Goal: Information Seeking & Learning: Learn about a topic

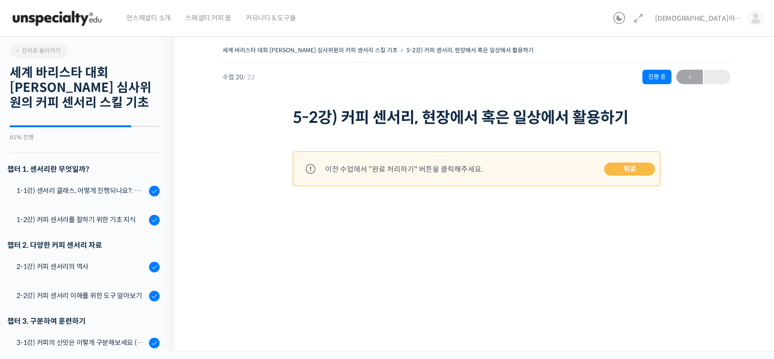
scroll to position [538, 0]
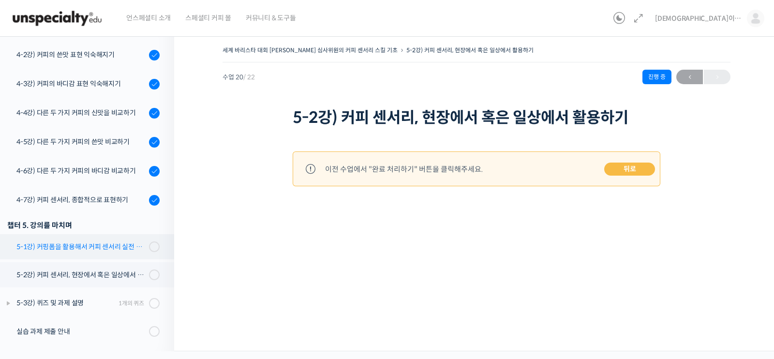
click at [92, 255] on link "5-1강) 커핑폼을 활용해서 커피 센서리 실전 연습하기" at bounding box center [84, 246] width 179 height 25
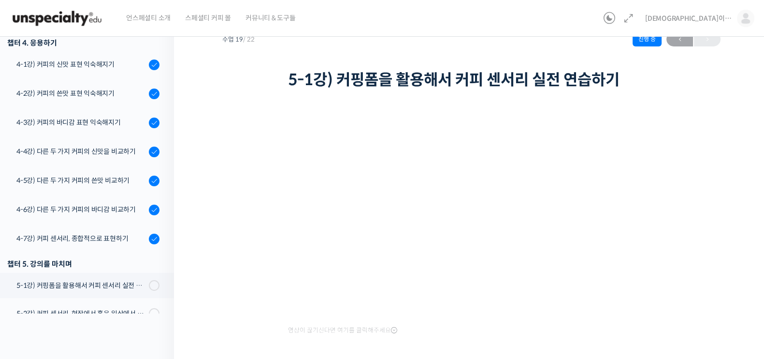
scroll to position [538, 0]
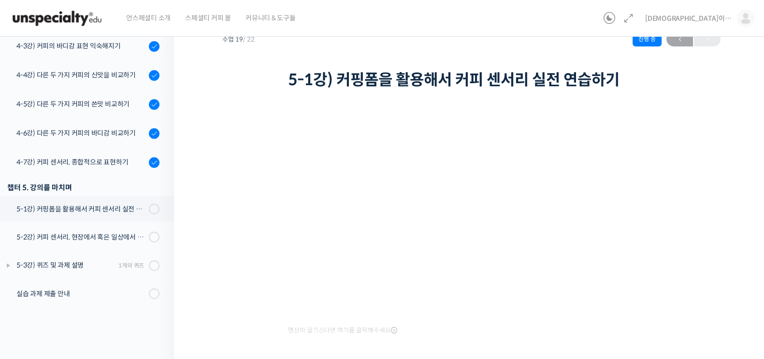
click at [235, 333] on div "세계 바리스타 대회 윤선희 심사위원의 커피 센서리 스킬 기초 5-1강) 커핑폼을 활용해서 커피 센서리 ᄉ…" at bounding box center [471, 211] width 499 height 411
drag, startPoint x: 764, startPoint y: 263, endPoint x: 770, endPoint y: 283, distance: 21.3
click at [764, 283] on html "언스페셜티 소개 스페셜티 커피 몰 커뮤니티 & 도구들 신이라부러 신이라부러 @9376h1752820977 내가 등록한 강의 나의 자격증 수강생…" at bounding box center [382, 141] width 764 height 359
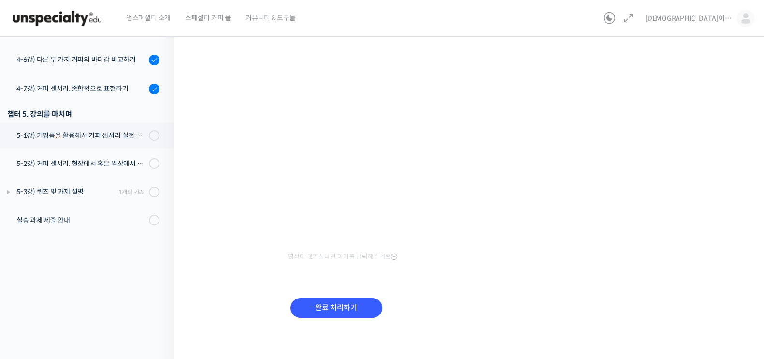
scroll to position [112, 0]
click at [336, 308] on input "완료 처리하기" at bounding box center [337, 307] width 92 height 20
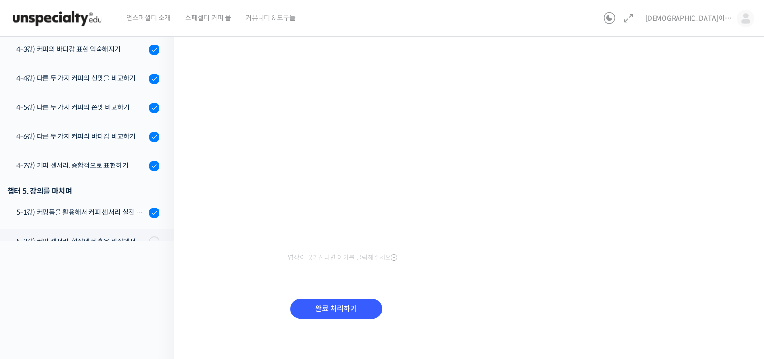
scroll to position [114, 0]
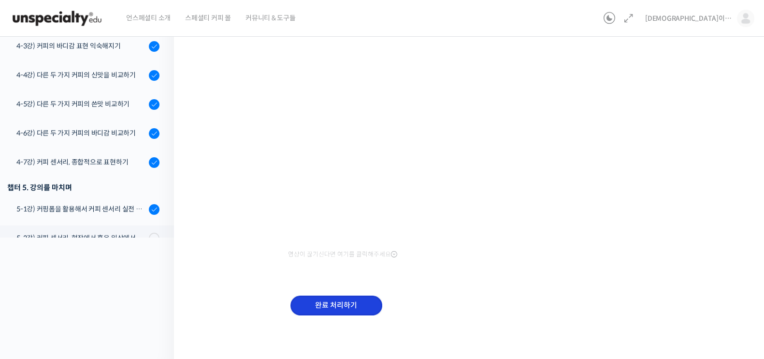
click at [345, 309] on input "완료 처리하기" at bounding box center [337, 305] width 92 height 20
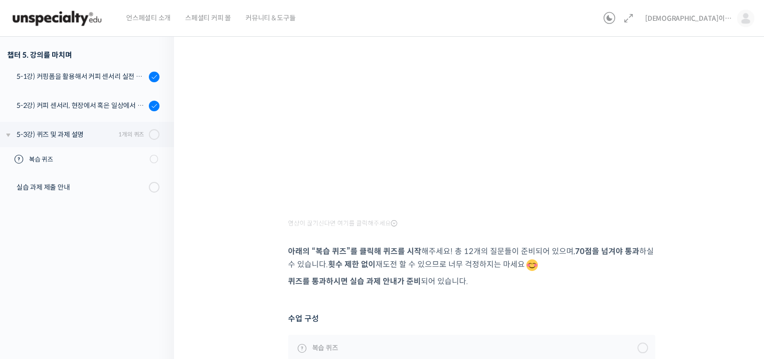
scroll to position [144, 0]
drag, startPoint x: 743, startPoint y: 284, endPoint x: 689, endPoint y: 286, distance: 53.7
click at [689, 286] on div "세계 바리스타 대회 윤선희 심사위원의 커피 센서리 스킬 기초 5-3강) 퀴즈 및 과제 설명 진행 중 수업 21 / 22 …" at bounding box center [471, 153] width 595 height 536
click at [689, 286] on div "세계 바리스타 대회 윤선희 심사위원의 커피 센서리 스킬 기초 5-3강) 퀴즈 및 과제 설명 진행 중 수업 21 / 22 …" at bounding box center [471, 150] width 499 height 502
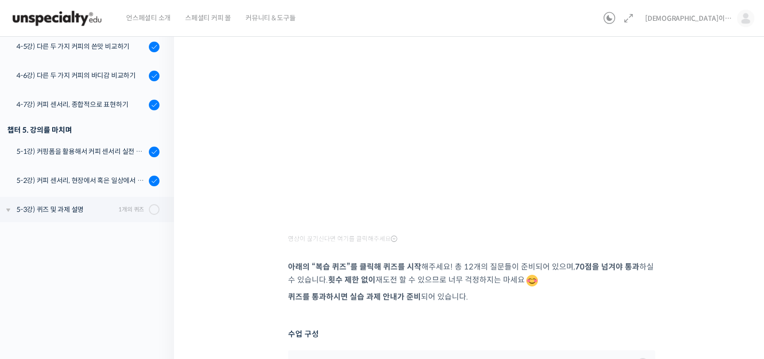
scroll to position [563, 0]
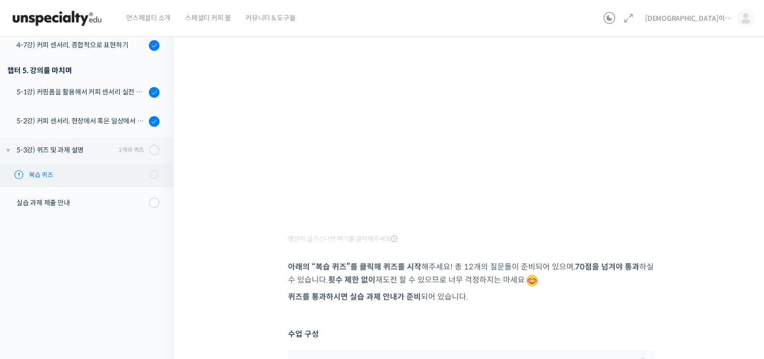
click at [129, 173] on span "복습 퀴즈" at bounding box center [86, 175] width 115 height 10
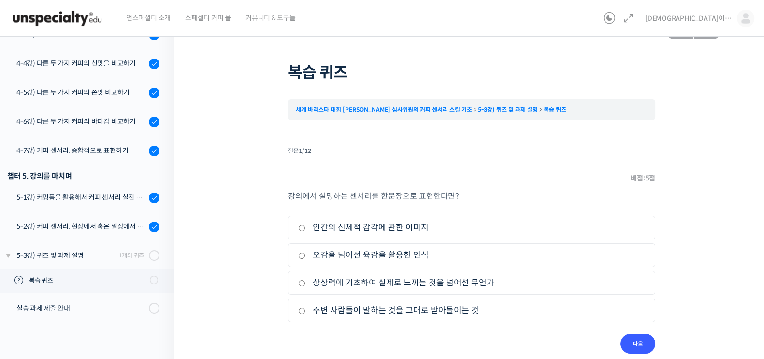
scroll to position [37, 0]
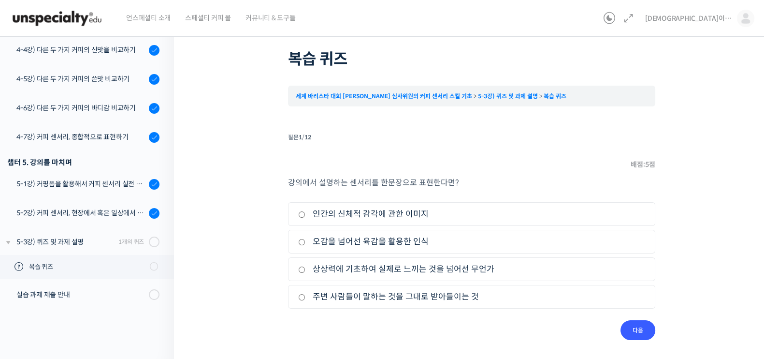
click at [232, 239] on div "퀴즈 1 / 1 ← 이전 다음 → 복습 퀴즈 세계 바리스타 대회 [PERSON_NAME] 심사위원의 커피 센서리 스킬 기초 5-3강) 퀴…" at bounding box center [471, 173] width 499 height 334
click at [297, 236] on li "2. 오감을 넘어선 육감을 활용한 인식" at bounding box center [471, 242] width 367 height 24
click at [300, 243] on input "오감을 넘어선 육감을 활용한 인식" at bounding box center [301, 242] width 7 height 6
radio input "true"
click at [641, 334] on input "다음" at bounding box center [638, 330] width 35 height 20
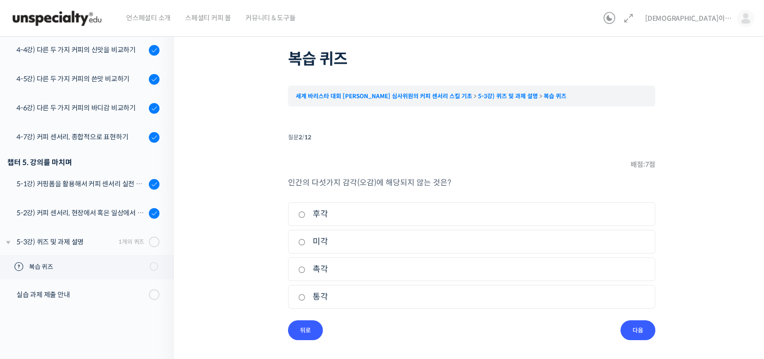
click at [245, 204] on div "퀴즈 1 / 1 ← 이전 다음 → 복습 퀴즈 세계 바리스타 대회 윤선희 심사위원의 커피 센서리 스킬 기초 5-3강) 퀴즈 및 과ᄌ…" at bounding box center [471, 173] width 499 height 334
click at [308, 298] on label "통각" at bounding box center [471, 296] width 347 height 13
click at [306, 298] on input "통각" at bounding box center [301, 297] width 7 height 6
radio input "true"
click at [630, 329] on input "다음" at bounding box center [638, 330] width 35 height 20
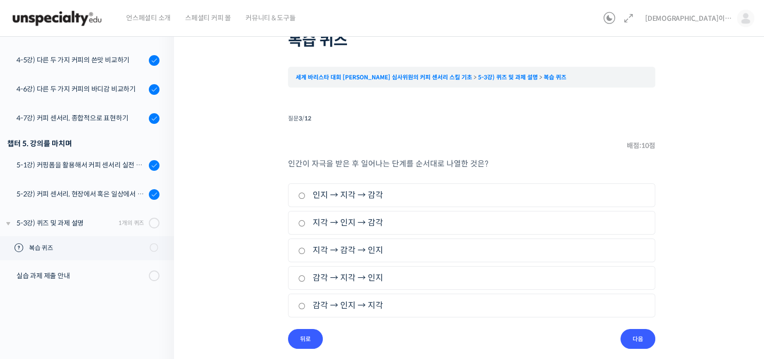
scroll to position [65, 0]
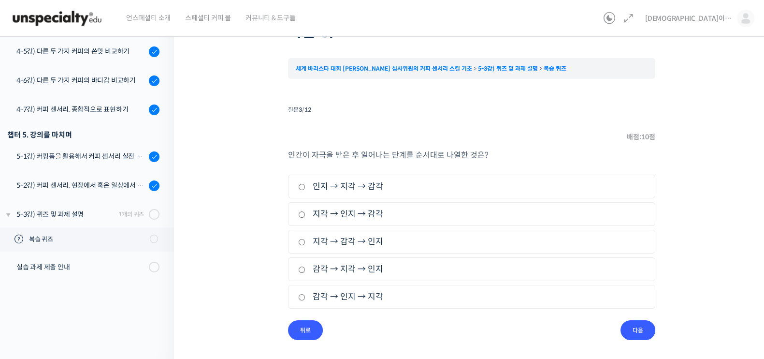
click at [726, 257] on div "퀴즈 1 / 1 ← 이전 다음 → 복습 퀴즈 세계 바리스타 대회 윤선희 심사위원의 커피 센서리 스킬 기초 5-3강) 퀴즈 및 과ᄌ…" at bounding box center [471, 162] width 595 height 396
drag, startPoint x: 329, startPoint y: 158, endPoint x: 502, endPoint y: 165, distance: 173.7
click at [502, 165] on div "인간이 자극을 받은 후 일어나는 단계를 순서대로 나열한 것은? 1. 인지 → 지각 → 감각 2. 지각 → 인지 → 감각 3. 지각 → 감각 →…" at bounding box center [471, 234] width 367 height 172
click at [522, 157] on p "인간이 자극을 받은 후 일어나는 단계를 순서대로 나열한 것은?" at bounding box center [471, 154] width 367 height 13
click at [422, 320] on li "질문 3 / 12 3 . 질문 배점: 10 점 인간이 자극을 받은 후 일어나는 단계를 순서대로 나열한 것은? 1. 인지 → 지각 → 감각 2.…" at bounding box center [471, 221] width 367 height 237
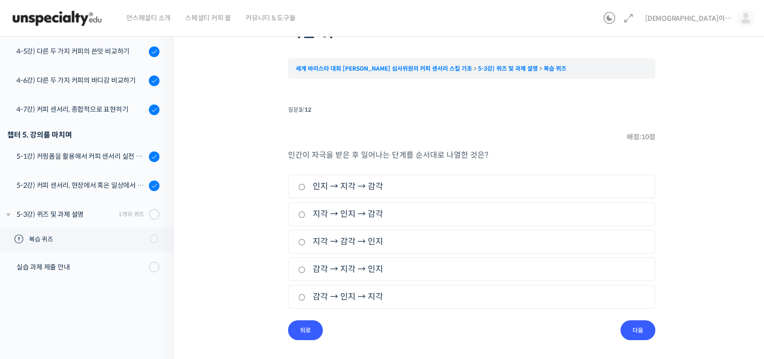
click at [265, 199] on div "퀴즈 1 / 1 ← 이전 다음 → 복습 퀴즈 세계 바리스타 대회 윤선희 심사위원의 커피 센서리 스킬 기초 5-3강) 퀴즈 및 과ᄌ…" at bounding box center [471, 159] width 499 height 361
click at [322, 187] on label "인지 → 지각 → 감각" at bounding box center [471, 186] width 347 height 13
click at [306, 187] on input "인지 → 지각 → 감각" at bounding box center [301, 187] width 7 height 6
radio input "true"
drag, startPoint x: 542, startPoint y: 329, endPoint x: 499, endPoint y: 324, distance: 42.3
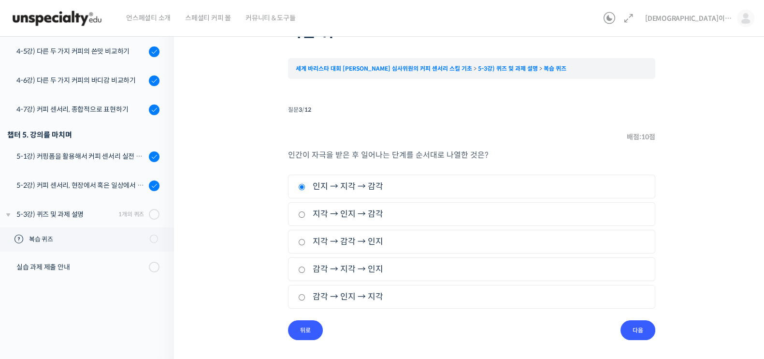
click at [539, 329] on li "질문 3 / 12 3 . 질문 배점: 10 점 인간이 자극을 받은 후 일어나는 단계를 순서대로 나열한 것은? 1. 인지 → 지각 → 감각 2.…" at bounding box center [471, 221] width 367 height 237
click at [325, 213] on label "지각 → 인지 → 감각" at bounding box center [471, 213] width 347 height 13
click at [306, 213] on input "지각 → 인지 → 감각" at bounding box center [301, 214] width 7 height 6
radio input "true"
click at [637, 326] on input "다음" at bounding box center [638, 330] width 35 height 20
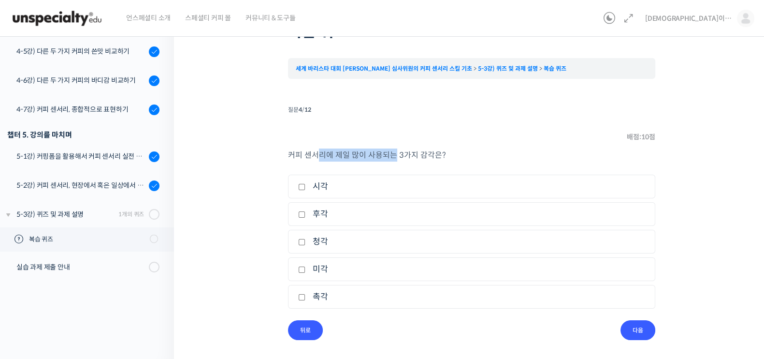
drag, startPoint x: 319, startPoint y: 159, endPoint x: 392, endPoint y: 161, distance: 72.5
click at [392, 160] on span "커피 센서리에 제일 많이 사용되는 3가지 감각은?" at bounding box center [367, 155] width 158 height 10
click at [223, 195] on div "퀴즈 1 / 1 ← 이전 다음 → 복습 퀴즈 세계 바리스타 대회 윤선희 심사위원의 커피 센서리 스킬 기초 5-3강) 퀴즈 및 과ᄌ…" at bounding box center [471, 159] width 499 height 361
click at [314, 214] on label "후각" at bounding box center [471, 213] width 347 height 13
click at [306, 214] on input "후각" at bounding box center [301, 214] width 7 height 6
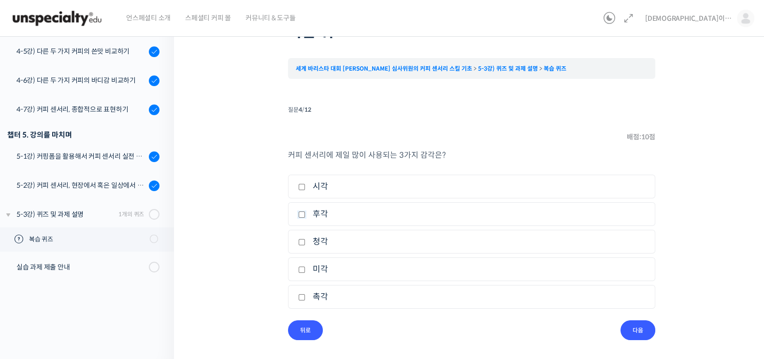
checkbox input "true"
click at [329, 267] on label "미각" at bounding box center [471, 269] width 347 height 13
click at [306, 267] on input "미각" at bounding box center [301, 269] width 7 height 6
checkbox input "true"
click at [324, 295] on label "촉각" at bounding box center [471, 296] width 347 height 13
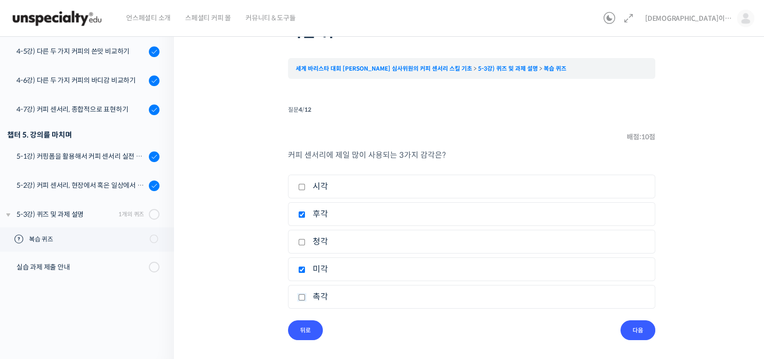
click at [306, 295] on input "촉각" at bounding box center [301, 297] width 7 height 6
checkbox input "true"
click at [646, 327] on input "다음" at bounding box center [638, 330] width 35 height 20
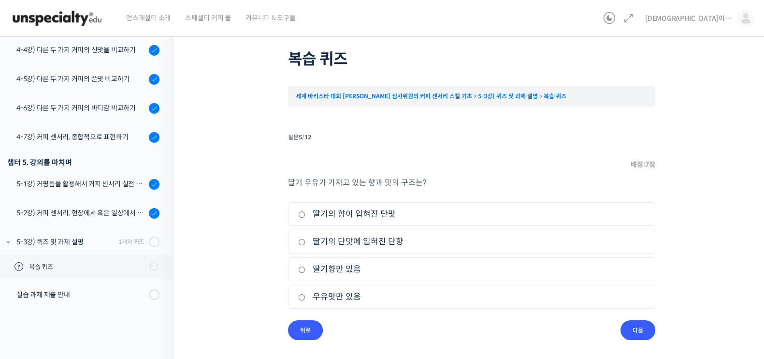
click at [388, 160] on li "질문 5 / 12 5 . 질문 배점: 7 점 딸기 우유가 가지고 있는 향과 맛의 구조는? 1. 딸기의 향이 입혀진 단맛 2. 딸기의 단맛에 입…" at bounding box center [471, 235] width 367 height 209
drag, startPoint x: 285, startPoint y: 184, endPoint x: 425, endPoint y: 193, distance: 140.5
click at [425, 193] on div "퀴즈 1 / 1 ← 이전 다음 → 복습 퀴즈 세계 바리스타 대회 윤선희 심사위원의 커피 센서리 스킬 기초 5-3강) 퀴즈 및 과ᄌ…" at bounding box center [471, 173] width 499 height 334
click at [474, 182] on p "딸기 우유가 가지고 있는 향과 맛의 구조는?" at bounding box center [471, 182] width 367 height 13
click at [415, 295] on label "우유맛만 있음" at bounding box center [471, 296] width 347 height 13
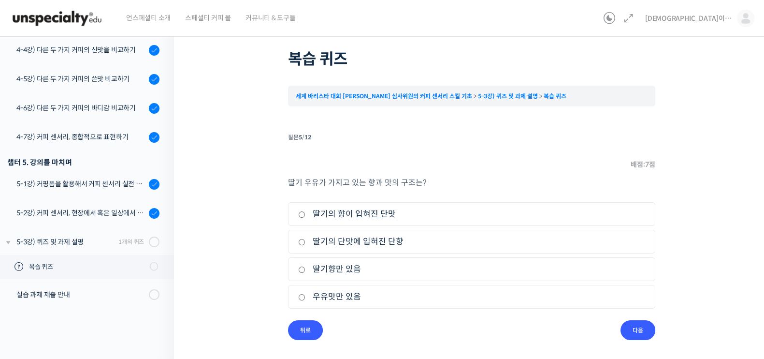
click at [306, 295] on input "우유맛만 있음" at bounding box center [301, 297] width 7 height 6
radio input "true"
click at [339, 247] on label "딸기의 단맛에 입혀진 단향" at bounding box center [471, 241] width 347 height 13
click at [306, 245] on input "딸기의 단맛에 입혀진 단향" at bounding box center [301, 242] width 7 height 6
radio input "true"
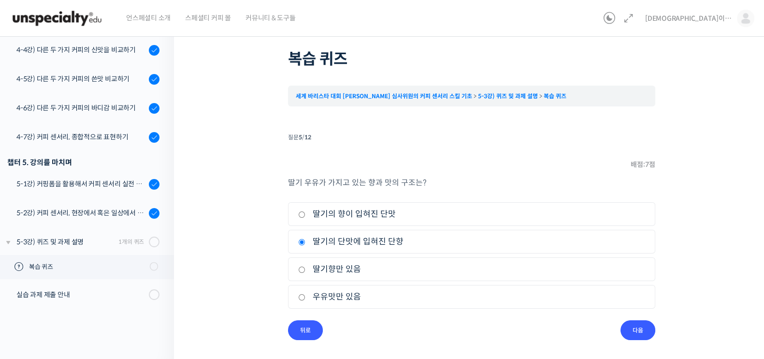
click at [260, 247] on div "퀴즈 1 / 1 ← 이전 다음 → 복습 퀴즈 세계 바리스타 대회 윤선희 심사위원의 커피 센서리 스킬 기초 5-3강) 퀴즈 및 과ᄌ…" at bounding box center [471, 173] width 499 height 334
click at [354, 211] on label "딸기의 향이 입혀진 단맛" at bounding box center [471, 213] width 347 height 13
click at [306, 211] on input "딸기의 향이 입혀진 단맛" at bounding box center [301, 214] width 7 height 6
radio input "true"
click at [501, 327] on li "질문 5 / 12 5 . 질문 배점: 7 점 딸기 우유가 가지고 있는 향과 맛의 구조는? 1. 딸기의 향이 입혀진 단맛 2. 딸기의 단맛에 입…" at bounding box center [471, 235] width 367 height 209
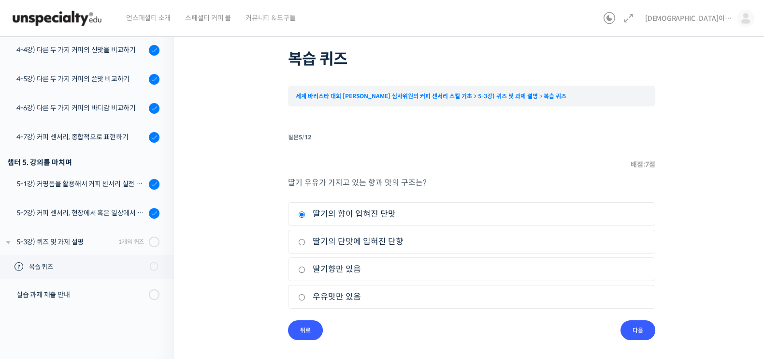
click at [482, 329] on li "질문 5 / 12 5 . 질문 배점: 7 점 딸기 우유가 가지고 있는 향과 맛의 구조는? 1. 딸기의 향이 입혀진 단맛 2. 딸기의 단맛에 입…" at bounding box center [471, 235] width 367 height 209
click at [630, 331] on input "다음" at bounding box center [638, 330] width 35 height 20
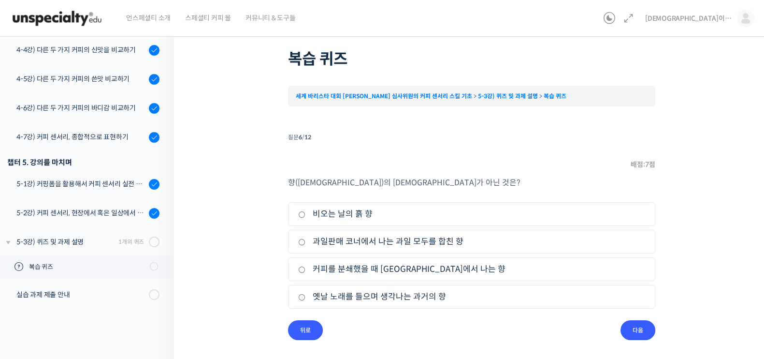
click at [429, 189] on div "향(아로마)의 예시가 아닌 것은? 1. 비오는 날의 흙 향 2. 과일판매 코너에서 나는 과일 모두를 합친 향 3. 커피를 분쇄했을 때 가루에서…" at bounding box center [471, 248] width 367 height 144
click at [384, 294] on label "옛날 노래를 들으며 생각나는 과거의 향" at bounding box center [471, 296] width 347 height 13
click at [306, 294] on input "옛날 노래를 들으며 생각나는 과거의 향" at bounding box center [301, 297] width 7 height 6
radio input "true"
drag, startPoint x: 646, startPoint y: 325, endPoint x: 646, endPoint y: 333, distance: 8.2
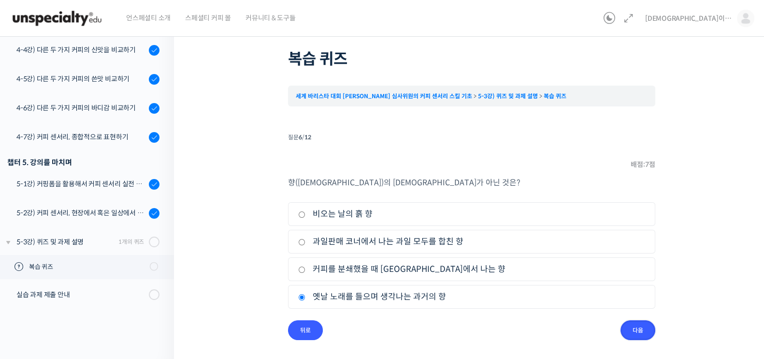
click at [645, 328] on input "다음" at bounding box center [638, 330] width 35 height 20
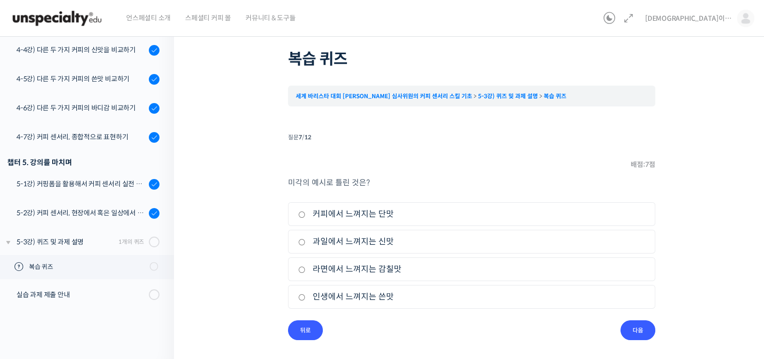
click at [409, 172] on li "질문 7 / 12 7 . 질문 배점: 7 점 미각의 예시로 틀린 것은? 1. 커피에서 느껴지는 단맛 2. 과일에서 느껴지는 신맛 3. 라면에서…" at bounding box center [471, 235] width 367 height 209
click at [381, 285] on li "4. 인생에서 느껴지는 쓴맛" at bounding box center [471, 297] width 367 height 24
click at [379, 297] on label "인생에서 느껴지는 쓴맛" at bounding box center [471, 296] width 347 height 13
click at [306, 297] on input "인생에서 느껴지는 쓴맛" at bounding box center [301, 297] width 7 height 6
radio input "true"
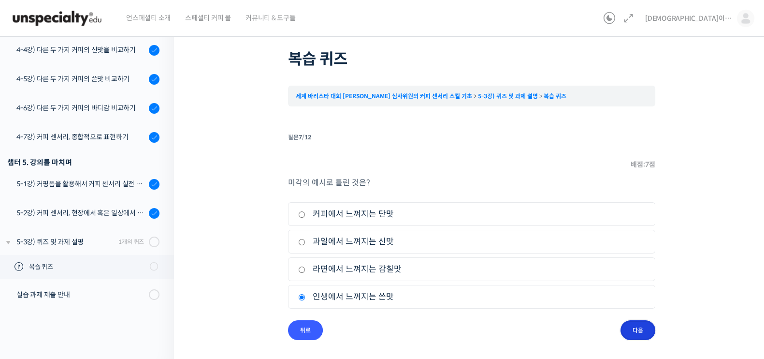
click at [652, 331] on input "다음" at bounding box center [638, 330] width 35 height 20
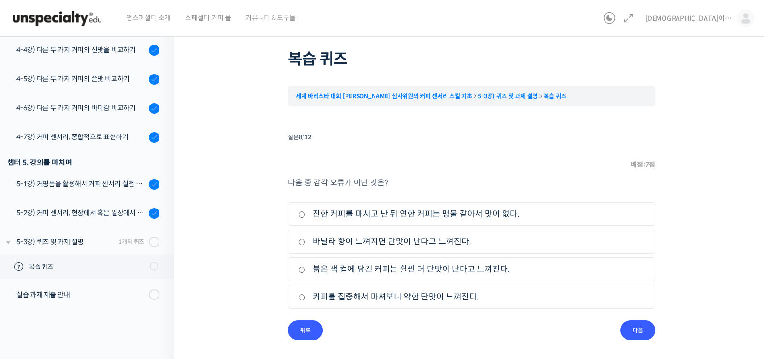
click at [433, 267] on label "붉은 색 컵에 담긴 커피는 훨씬 더 단맛이 난다고 느껴진다." at bounding box center [471, 269] width 347 height 13
click at [306, 267] on input "붉은 색 컵에 담긴 커피는 훨씬 더 단맛이 난다고 느껴진다." at bounding box center [301, 269] width 7 height 6
radio input "true"
click at [449, 212] on label "진한 커피를 마시고 난 뒤 연한 커피는 맹물 같아서 맛이 없다." at bounding box center [471, 213] width 347 height 13
click at [306, 212] on input "진한 커피를 마시고 난 뒤 연한 커피는 맹물 같아서 맛이 없다." at bounding box center [301, 214] width 7 height 6
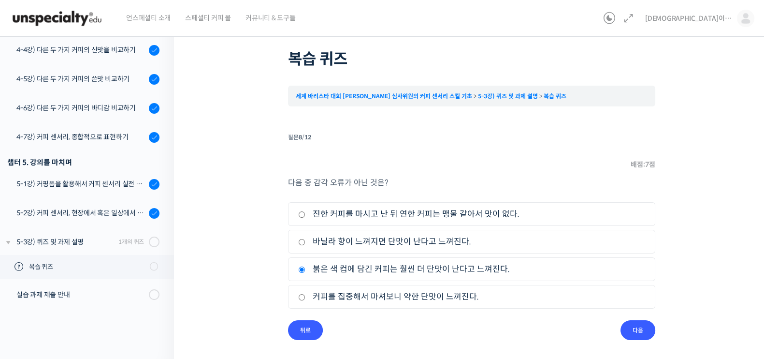
radio input "true"
drag, startPoint x: 313, startPoint y: 212, endPoint x: 447, endPoint y: 213, distance: 134.4
click at [447, 213] on label "진한 커피를 마시고 난 뒤 연한 커피는 맹물 같아서 맛이 없다." at bounding box center [471, 213] width 347 height 13
click at [474, 176] on p "다음 중 감각 오류가 아닌 것은?" at bounding box center [471, 182] width 367 height 13
click at [447, 264] on label "붉은 색 컵에 담긴 커피는 훨씬 더 단맛이 난다고 느껴진다." at bounding box center [471, 269] width 347 height 13
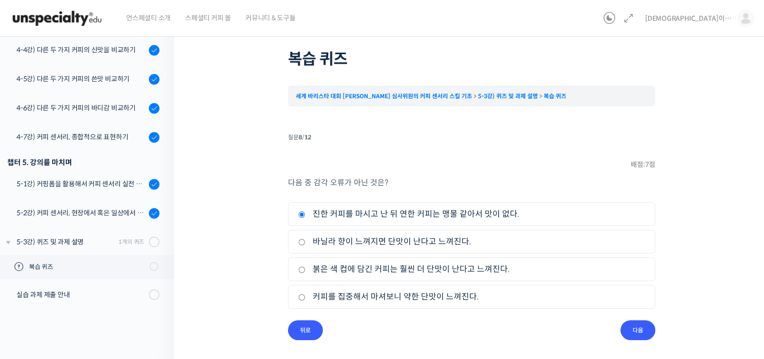
click at [306, 266] on input "붉은 색 컵에 담긴 커피는 훨씬 더 단맛이 난다고 느껴진다." at bounding box center [301, 269] width 7 height 6
radio input "true"
click at [638, 327] on input "다음" at bounding box center [638, 330] width 35 height 20
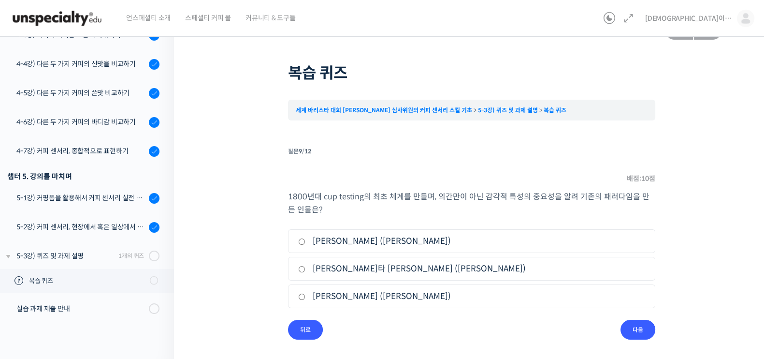
click at [272, 271] on div "퀴즈 1 / 1 ← 이전 다음 → 복습 퀴즈 세계 바리스타 대회 윤선희 심사위원의 커피 센서리 스킬 기초 5-3강) 퀴즈 및 과ᄌ…" at bounding box center [471, 179] width 499 height 319
click at [380, 240] on label "클라렌스 빅포드 (Clarence E. Bickford)" at bounding box center [471, 241] width 347 height 13
click at [306, 240] on input "클라렌스 빅포드 (Clarence E. Bickford)" at bounding box center [301, 241] width 7 height 6
radio input "true"
click at [648, 327] on input "다음" at bounding box center [638, 330] width 35 height 20
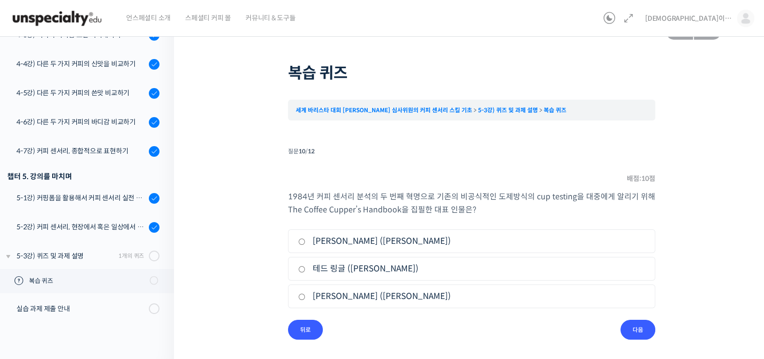
click at [425, 181] on li "질문 10 / 12 10 . 질문 배점: 10 점 1984년 커피 센서리 분석의 두 번째 혁명으로 기존의 비공식적인 도제방식의 cup test…" at bounding box center [471, 242] width 367 height 195
click at [381, 241] on label "제임스 호프만 (James Hoffmann)" at bounding box center [471, 241] width 347 height 13
click at [306, 241] on input "제임스 호프만 (James Hoffmann)" at bounding box center [301, 241] width 7 height 6
radio input "true"
click at [377, 257] on li "2. 테드 링글 (Ted Lingle)" at bounding box center [471, 269] width 367 height 24
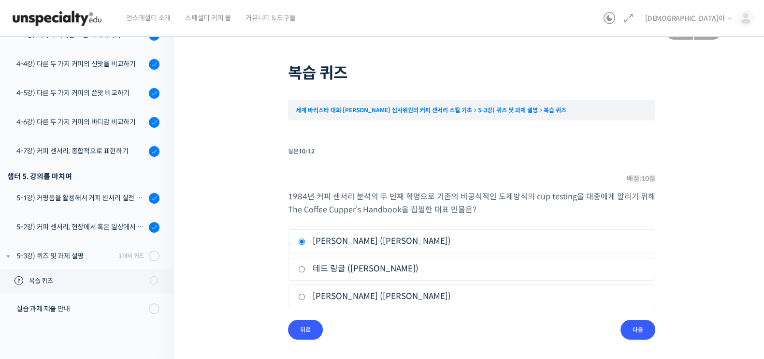
click at [376, 268] on label "테드 링글 (Ted Lingle)" at bounding box center [471, 268] width 347 height 13
click at [376, 270] on label "테드 링글 (Ted Lingle)" at bounding box center [471, 268] width 347 height 13
click at [306, 270] on input "테드 링글 (Ted Lingle)" at bounding box center [301, 269] width 7 height 6
radio input "true"
click at [396, 335] on li "질문 10 / 12 10 . 질문 배점: 10 점 1984년 커피 센서리 분석의 두 번째 혁명으로 기존의 비공식적인 도제방식의 cup test…" at bounding box center [471, 242] width 367 height 195
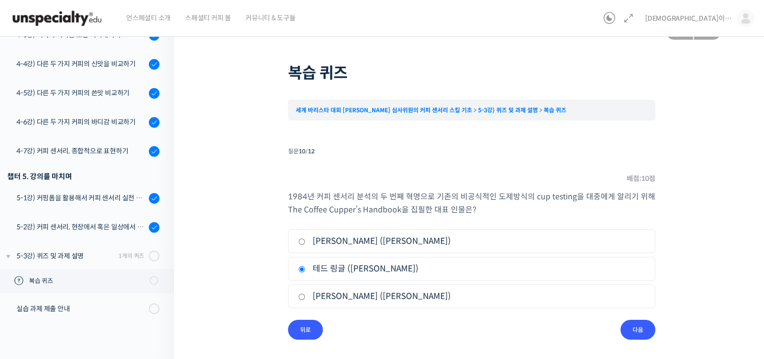
click at [647, 339] on div "퀴즈 1 / 1 ← 이전 다음 → 복습 퀴즈 세계 바리스타 대회 윤선희 심사위원의 커피 센서리 스킬 기초 5-3강) 퀴즈 및 과ᄌ…" at bounding box center [471, 189] width 499 height 338
click at [643, 332] on input "다음" at bounding box center [638, 330] width 35 height 20
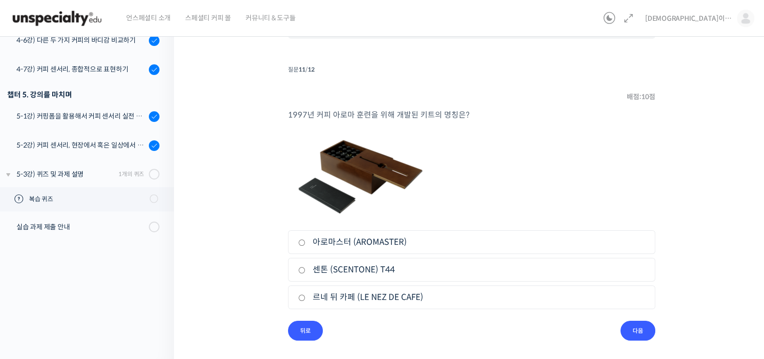
scroll to position [106, 0]
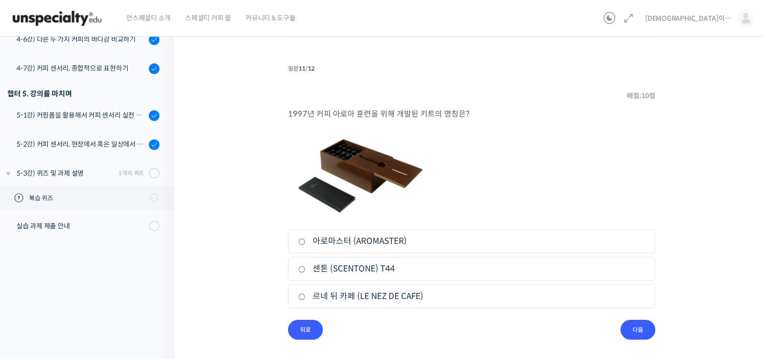
click at [356, 296] on label "르네 뒤 카페 (LE NEZ DE CAFE)" at bounding box center [471, 296] width 347 height 13
click at [306, 296] on input "르네 뒤 카페 (LE NEZ DE CAFE)" at bounding box center [301, 297] width 7 height 6
radio input "true"
click at [640, 329] on input "다음" at bounding box center [638, 330] width 35 height 20
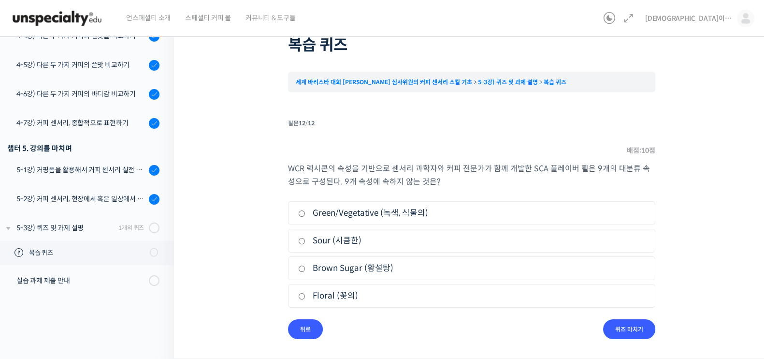
scroll to position [50, 0]
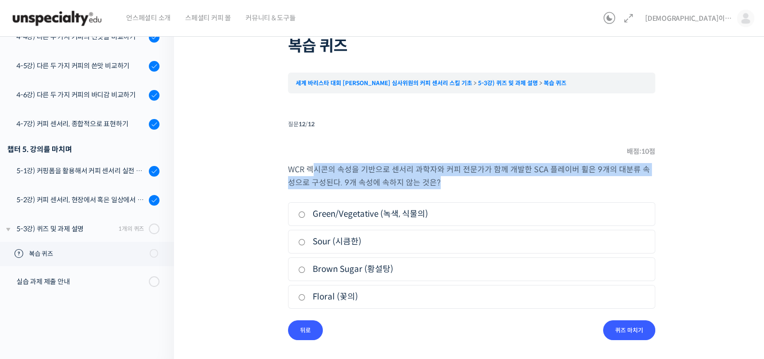
drag, startPoint x: 311, startPoint y: 168, endPoint x: 497, endPoint y: 192, distance: 187.7
click at [471, 177] on p "WCR 렉시콘의 속성을 기반으로 센서리 과학자와 커피 전문가가 함께 개발한 SCA 플레이버 휠은 9개의 대분류 속성으로 구성된다. 9개 속성에…" at bounding box center [471, 176] width 367 height 26
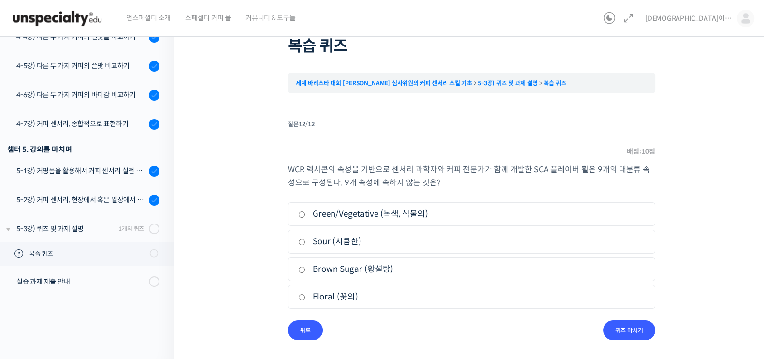
click at [511, 199] on div "WCR 렉시콘의 속성을 기반으로 센서리 과학자와 커피 전문가가 함께 개발한 SCA 플레이버 휠은 9개의 대분류 속성으로 구성된다. 9개 속성에…" at bounding box center [471, 241] width 367 height 157
click at [244, 265] on div "퀴즈 1 / 1 ← 이전 다음 → 복습 퀴즈 세계 바리스타 대회 윤선희 심사위원의 커피 센서리 스킬 기초 5-3강) 퀴즈 및 과ᄌ…" at bounding box center [471, 166] width 499 height 347
click at [355, 238] on label "Sour (시큼한)" at bounding box center [471, 241] width 347 height 13
click at [306, 239] on input "Sour (시큼한)" at bounding box center [301, 242] width 7 height 6
radio input "true"
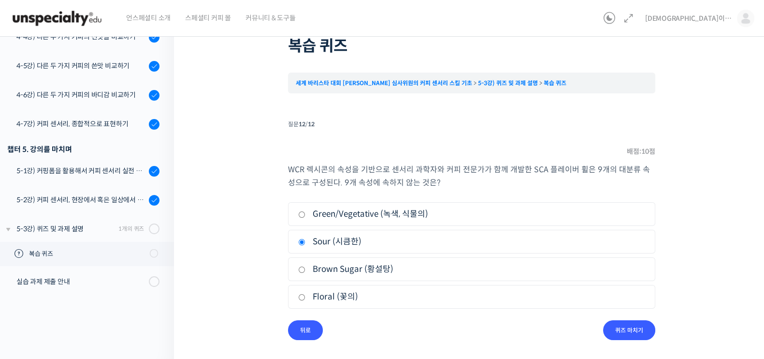
click at [264, 229] on div "퀴즈 1 / 1 ← 이전 다음 → 복습 퀴즈 세계 바리스타 대회 윤선희 심사위원의 커피 센서리 스킬 기초 5-3강) 퀴즈 및 과ᄌ…" at bounding box center [471, 166] width 499 height 347
click at [632, 320] on input "퀴즈 마치기" at bounding box center [629, 330] width 52 height 20
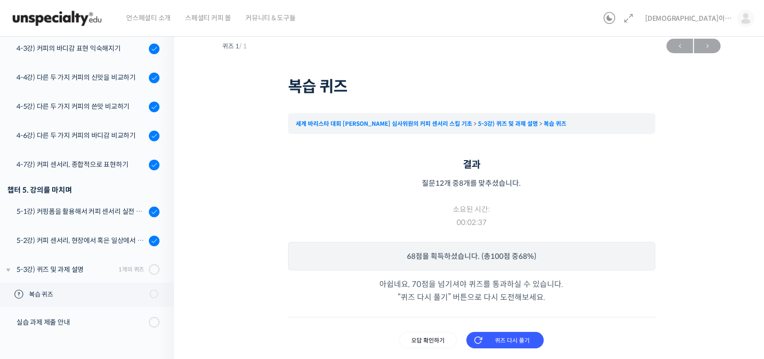
scroll to position [19, 0]
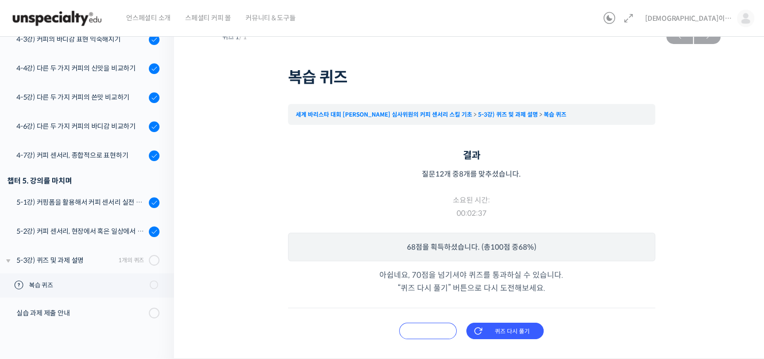
click at [441, 331] on input "오답 확인하기" at bounding box center [428, 331] width 58 height 16
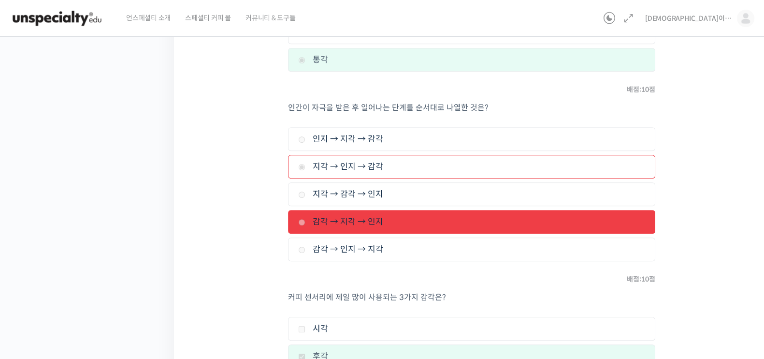
scroll to position [563, 0]
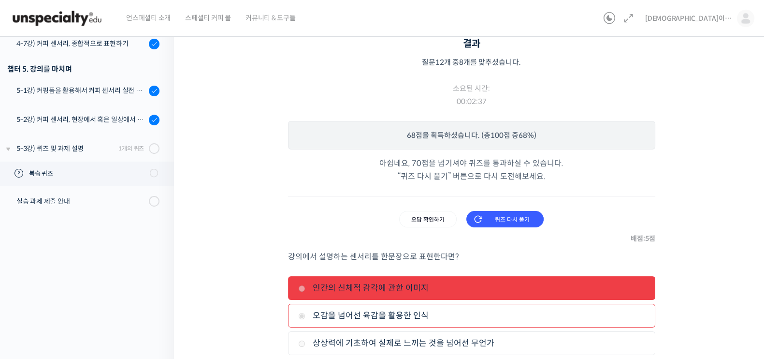
scroll to position [12, 0]
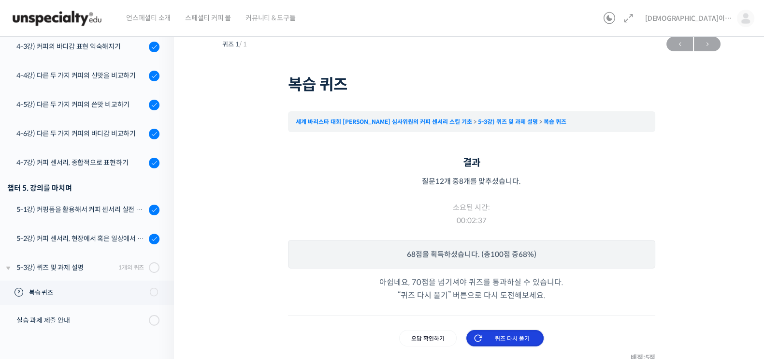
click at [513, 335] on input "퀴즈 다시 풀기" at bounding box center [505, 338] width 77 height 16
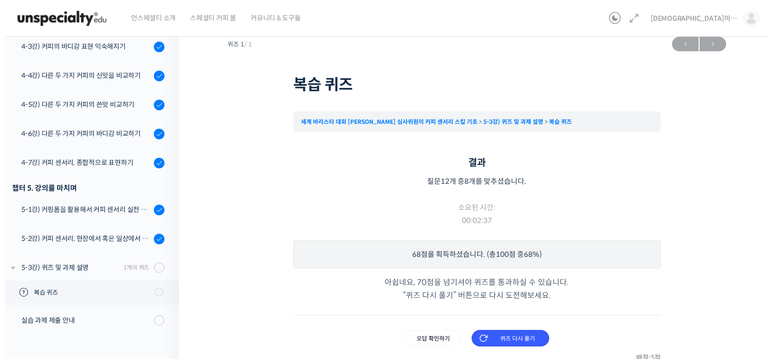
scroll to position [0, 0]
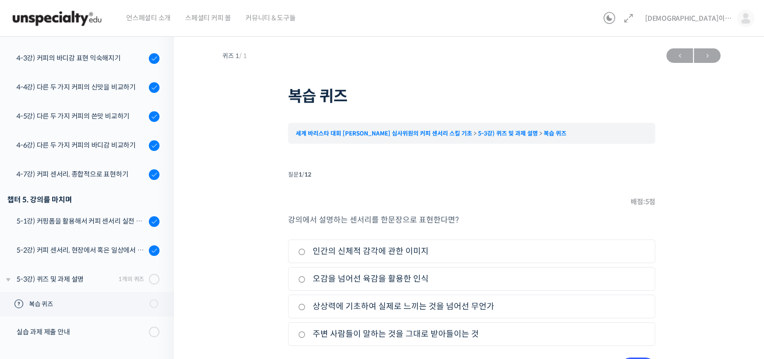
scroll to position [37, 0]
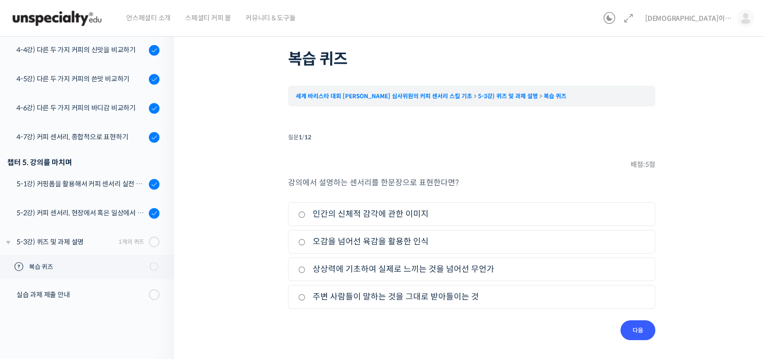
click at [384, 210] on label "인간의 신체적 감각에 관한 이미지" at bounding box center [471, 213] width 347 height 13
click at [306, 211] on input "인간의 신체적 감각에 관한 이미지" at bounding box center [301, 214] width 7 height 6
radio input "true"
click at [638, 330] on input "다음" at bounding box center [638, 330] width 35 height 20
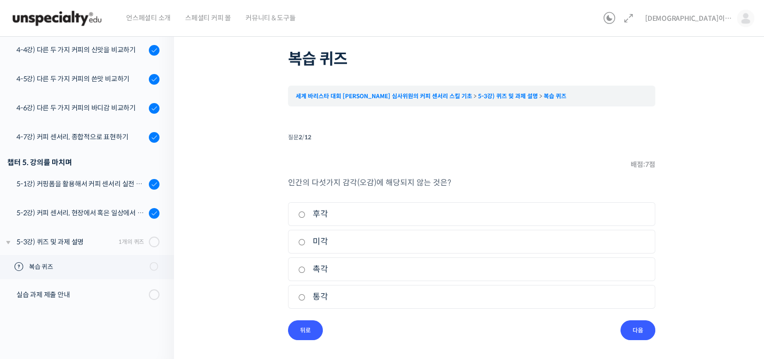
click at [323, 293] on label "통각" at bounding box center [471, 296] width 347 height 13
click at [306, 294] on input "통각" at bounding box center [301, 297] width 7 height 6
radio input "true"
click at [668, 327] on div "퀴즈 1 / 1 ← 이전 다음 → 복습 퀴즈 세계 바리스타 대회 윤선희 심사위원의 커피 센서리 스킬 기초 5-3강) 퀴즈 및 과ᄌ…" at bounding box center [471, 173] width 499 height 334
click at [639, 332] on input "다음" at bounding box center [638, 330] width 35 height 20
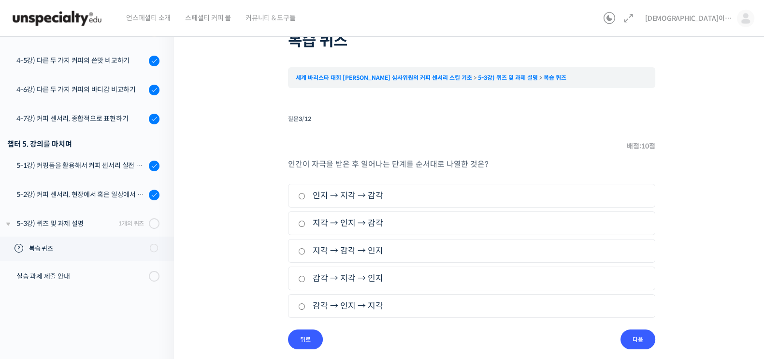
scroll to position [65, 0]
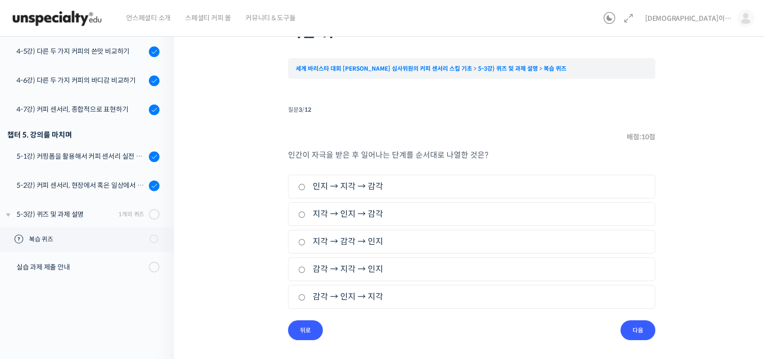
click at [346, 269] on label "감각 → 지각 → 인지" at bounding box center [471, 269] width 347 height 13
click at [306, 269] on input "감각 → 지각 → 인지" at bounding box center [301, 269] width 7 height 6
radio input "true"
click at [642, 330] on input "다음" at bounding box center [638, 330] width 35 height 20
click at [326, 213] on label "후각" at bounding box center [471, 213] width 347 height 13
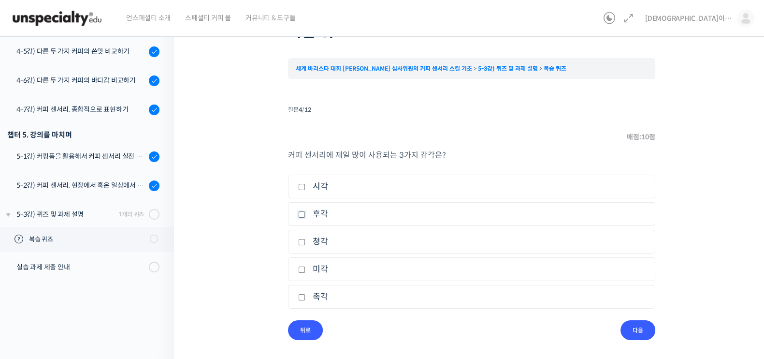
click at [306, 213] on input "후각" at bounding box center [301, 214] width 7 height 6
checkbox input "true"
click at [323, 270] on label "미각" at bounding box center [471, 269] width 347 height 13
click at [306, 270] on input "미각" at bounding box center [301, 269] width 7 height 6
checkbox input "true"
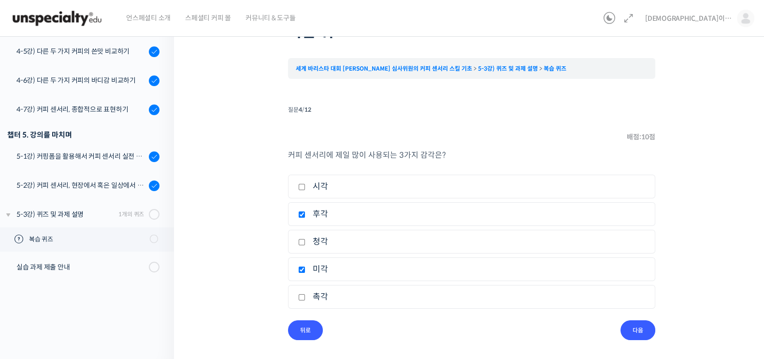
click at [329, 290] on label "촉각" at bounding box center [471, 296] width 347 height 13
click at [306, 294] on input "촉각" at bounding box center [301, 297] width 7 height 6
checkbox input "true"
click at [642, 326] on input "다음" at bounding box center [638, 330] width 35 height 20
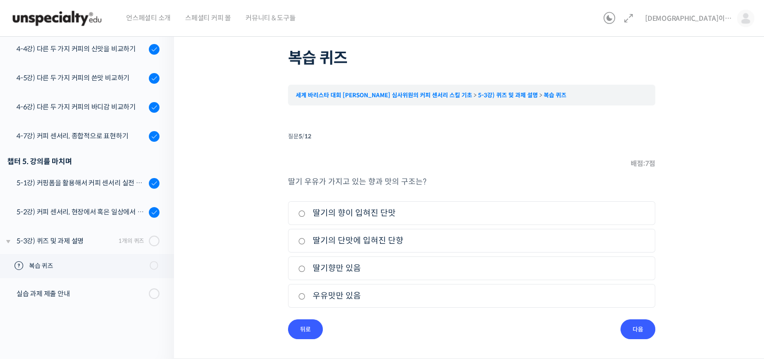
scroll to position [37, 0]
drag, startPoint x: 342, startPoint y: 216, endPoint x: 401, endPoint y: 225, distance: 59.7
click at [342, 216] on label "딸기의 향이 입혀진 단맛" at bounding box center [471, 213] width 347 height 13
click at [306, 216] on input "딸기의 향이 입혀진 단맛" at bounding box center [301, 214] width 7 height 6
radio input "true"
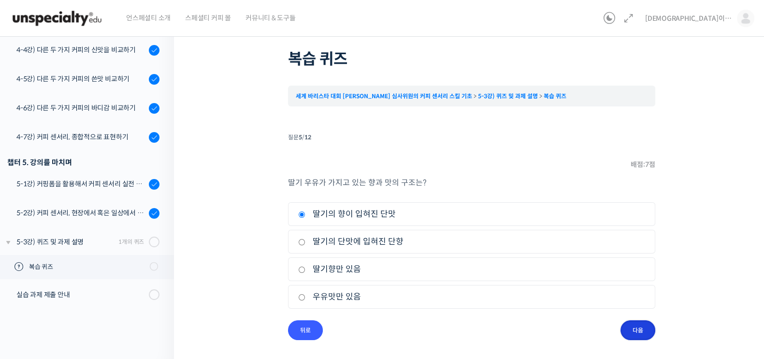
click at [643, 333] on input "다음" at bounding box center [638, 330] width 35 height 20
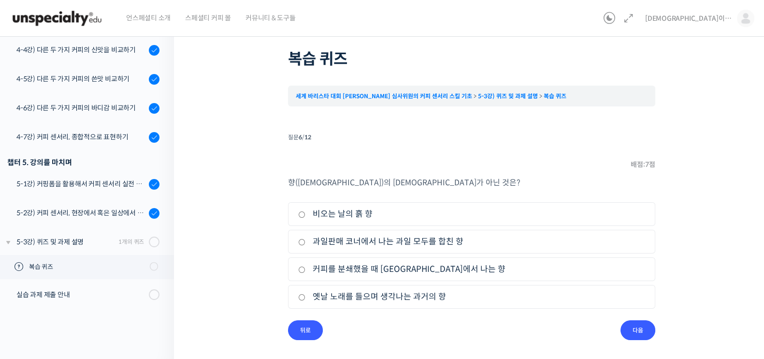
click at [374, 293] on label "옛날 노래를 들으며 생각나는 과거의 향" at bounding box center [471, 296] width 347 height 13
click at [306, 294] on input "옛날 노래를 들으며 생각나는 과거의 향" at bounding box center [301, 297] width 7 height 6
radio input "true"
click at [653, 326] on input "다음" at bounding box center [638, 330] width 35 height 20
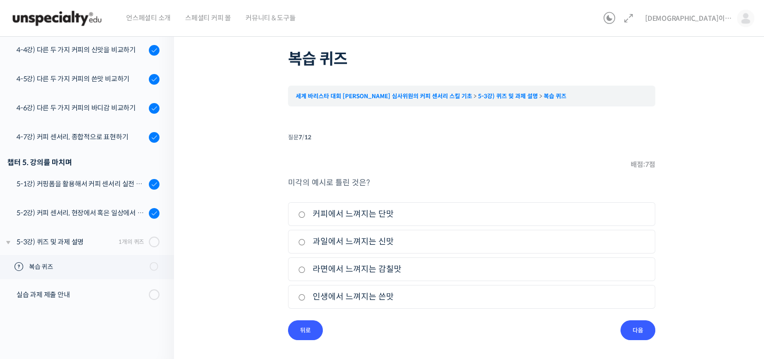
click at [366, 295] on label "인생에서 느껴지는 쓴맛" at bounding box center [471, 296] width 347 height 13
click at [306, 295] on input "인생에서 느껴지는 쓴맛" at bounding box center [301, 297] width 7 height 6
radio input "true"
click at [645, 333] on input "다음" at bounding box center [638, 330] width 35 height 20
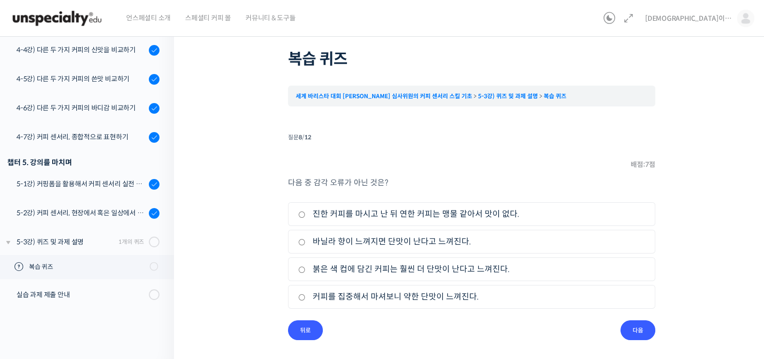
click at [353, 295] on label "커피를 집중해서 마셔보니 약한 단맛이 느껴진다." at bounding box center [471, 296] width 347 height 13
click at [306, 295] on input "커피를 집중해서 마셔보니 약한 단맛이 느껴진다." at bounding box center [301, 297] width 7 height 6
radio input "true"
click at [638, 325] on input "다음" at bounding box center [638, 330] width 35 height 20
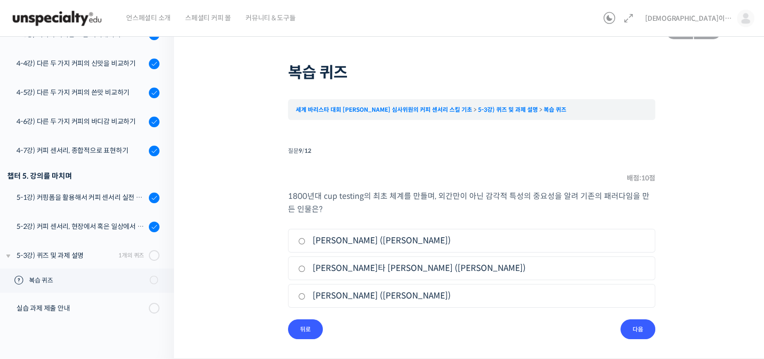
scroll to position [23, 0]
click at [383, 243] on label "클라렌스 빅포드 (Clarence E. Bickford)" at bounding box center [471, 241] width 347 height 13
click at [306, 243] on input "클라렌스 빅포드 (Clarence E. Bickford)" at bounding box center [301, 241] width 7 height 6
radio input "true"
click at [645, 333] on input "다음" at bounding box center [638, 330] width 35 height 20
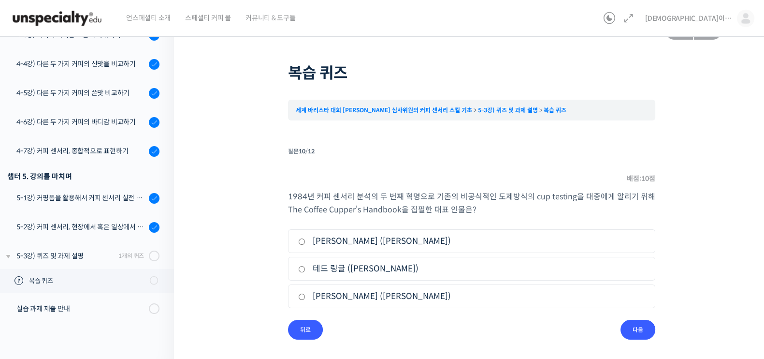
click at [351, 266] on label "테드 링글 (Ted Lingle)" at bounding box center [471, 268] width 347 height 13
click at [306, 266] on input "테드 링글 (Ted Lingle)" at bounding box center [301, 269] width 7 height 6
radio input "true"
click at [643, 331] on input "다음" at bounding box center [638, 330] width 35 height 20
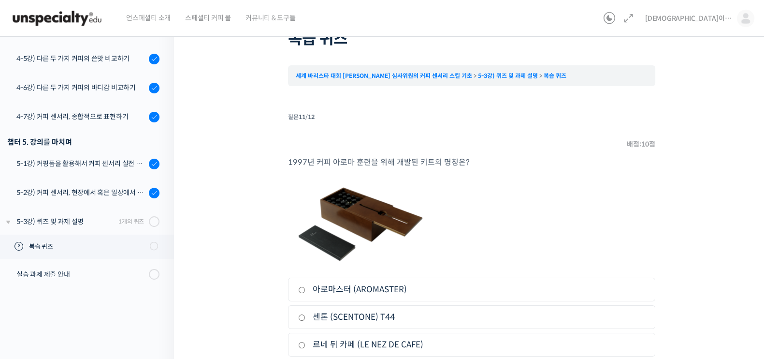
scroll to position [84, 0]
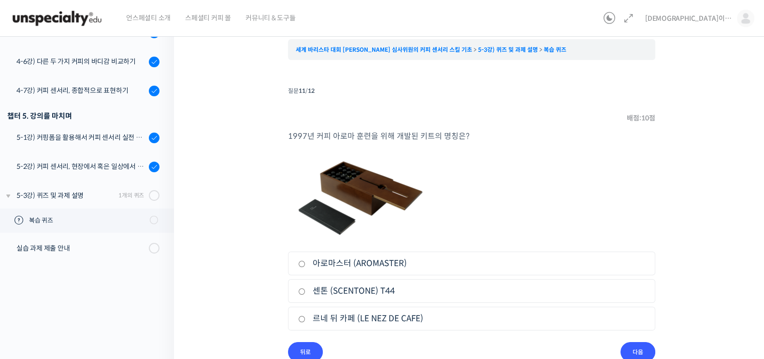
click at [375, 315] on label "르네 뒤 카페 (LE NEZ DE CAFE)" at bounding box center [471, 318] width 347 height 13
click at [306, 316] on input "르네 뒤 카페 (LE NEZ DE CAFE)" at bounding box center [301, 319] width 7 height 6
radio input "true"
click at [643, 349] on input "다음" at bounding box center [638, 352] width 35 height 20
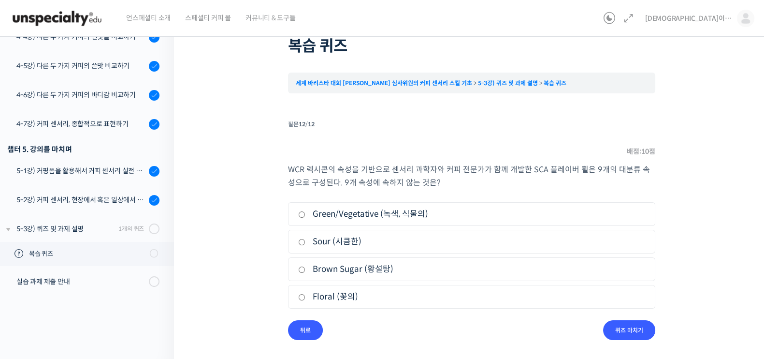
drag, startPoint x: 357, startPoint y: 268, endPoint x: 397, endPoint y: 280, distance: 41.5
click at [357, 268] on label "Brown Sugar (황설탕)" at bounding box center [471, 269] width 347 height 13
click at [306, 268] on input "Brown Sugar (황설탕)" at bounding box center [301, 269] width 7 height 6
radio input "true"
click at [643, 320] on input "퀴즈 마치기" at bounding box center [629, 330] width 52 height 20
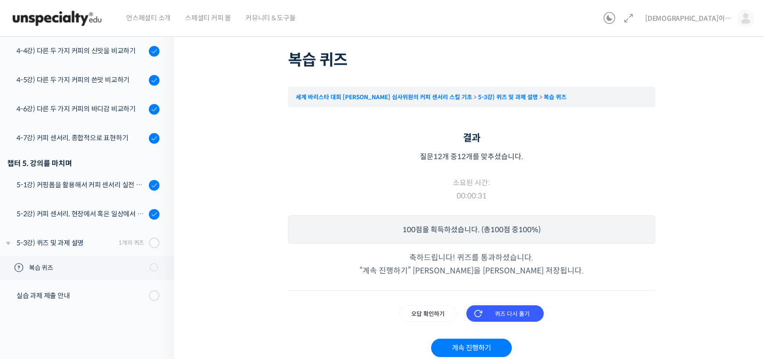
scroll to position [60, 0]
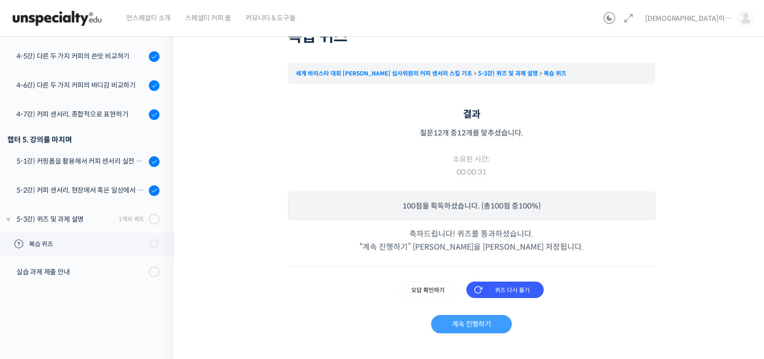
click at [475, 322] on link "계속 진행하기" at bounding box center [471, 324] width 81 height 18
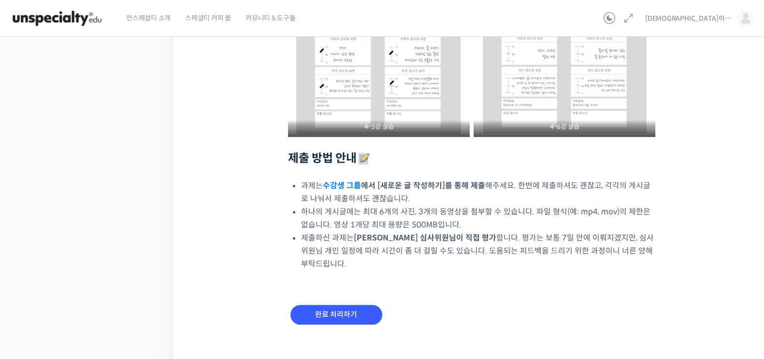
scroll to position [186, 0]
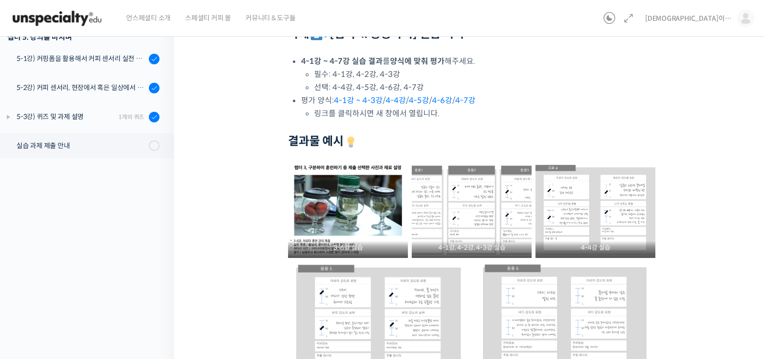
click at [359, 196] on img at bounding box center [348, 209] width 120 height 95
click at [269, 235] on div "세계 바리스타 대회 [PERSON_NAME] 심사위원의 커피 센서리 스킬 기초 실습 과제 제출 안내 진행 중 수업 22 / 22 진행 중 ← …" at bounding box center [471, 225] width 499 height 734
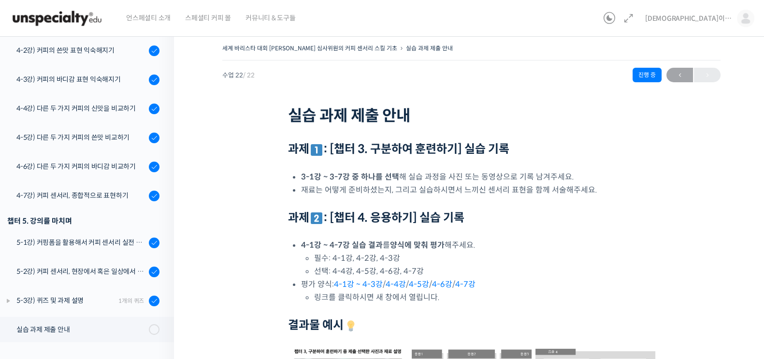
scroll to position [0, 0]
